Goal: Navigation & Orientation: Find specific page/section

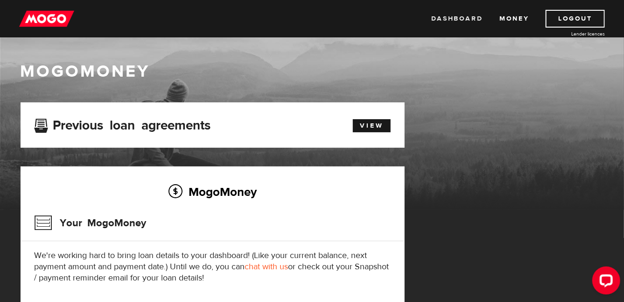
click at [455, 16] on link "Dashboard" at bounding box center [456, 19] width 51 height 18
click at [518, 14] on link "Money" at bounding box center [514, 19] width 29 height 18
click at [372, 127] on link "View" at bounding box center [372, 125] width 38 height 13
click at [369, 122] on link "View" at bounding box center [372, 125] width 38 height 13
